Goal: Information Seeking & Learning: Learn about a topic

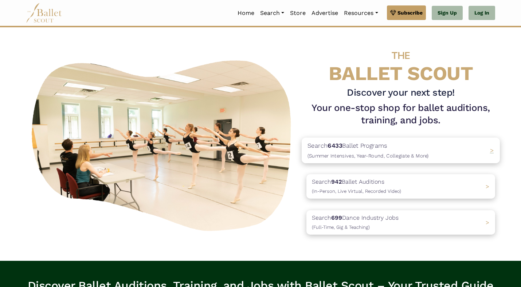
click at [381, 145] on p "Search 6433 Ballet Programs (Summer Intensives, Year-Round, Collegiate & More)" at bounding box center [367, 151] width 121 height 20
click at [365, 194] on span "(In-Person, Live Virtual, Recorded Video)" at bounding box center [354, 192] width 94 height 6
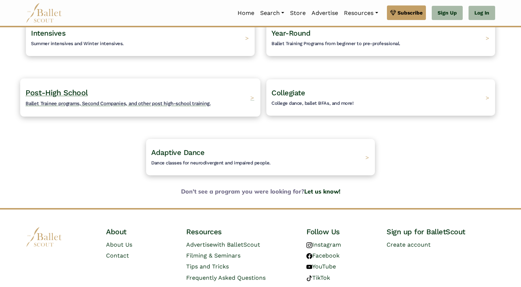
scroll to position [86, 0]
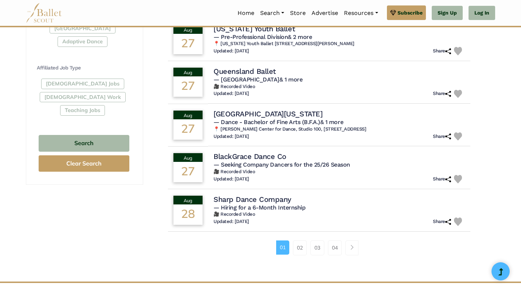
scroll to position [400, 0]
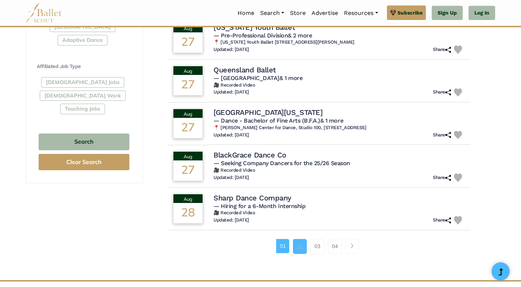
click at [304, 249] on link "02" at bounding box center [300, 246] width 14 height 15
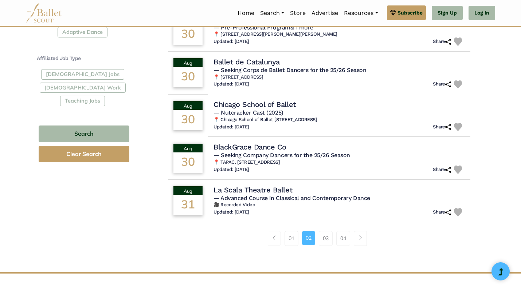
scroll to position [411, 0]
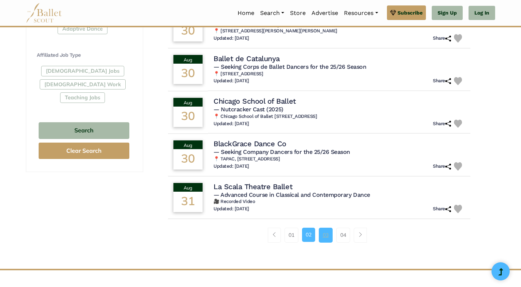
click at [324, 232] on link "03" at bounding box center [326, 235] width 14 height 15
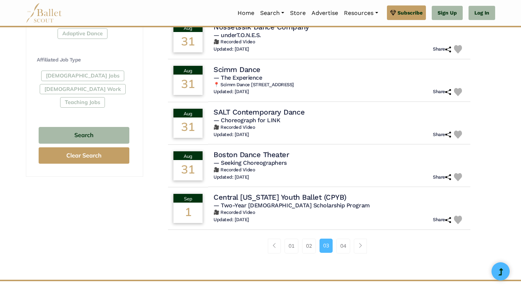
scroll to position [414, 0]
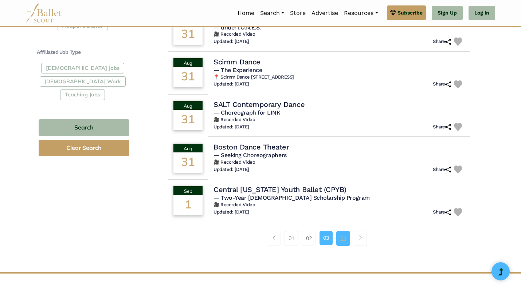
click at [344, 239] on link "04" at bounding box center [343, 238] width 14 height 15
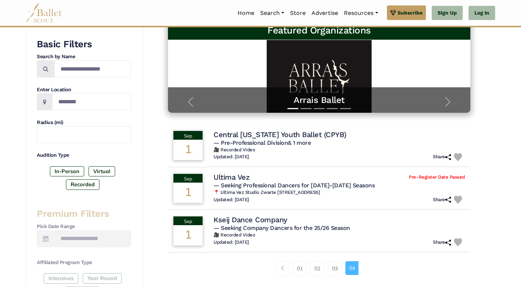
scroll to position [123, 0]
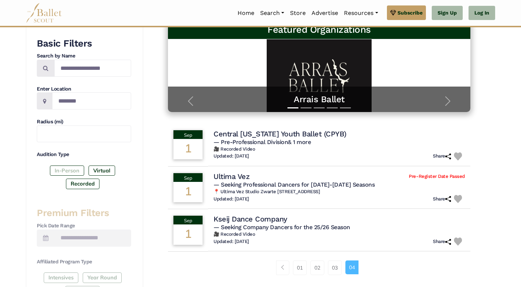
click at [76, 171] on label "In-Person" at bounding box center [67, 171] width 34 height 10
click at [291, 274] on li "Page navigation example" at bounding box center [284, 268] width 17 height 15
click at [287, 271] on link "Page navigation example" at bounding box center [282, 268] width 13 height 15
